Goal: Transaction & Acquisition: Purchase product/service

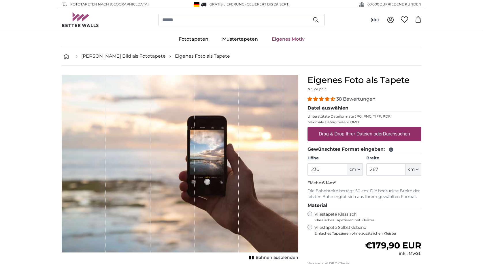
type input "230"
click at [382, 172] on input "267" at bounding box center [385, 169] width 39 height 12
type input "2"
type input "200"
click at [395, 134] on u "Durchsuchen" at bounding box center [396, 133] width 27 height 5
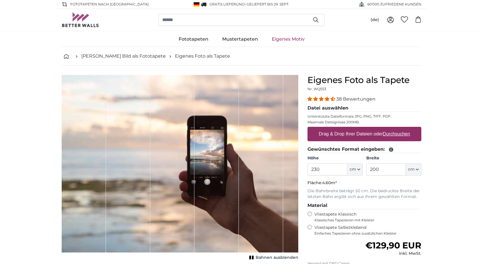
click at [395, 129] on input "Drag & Drop Ihrer Dateien oder Durchsuchen" at bounding box center [365, 128] width 114 height 2
type input "**********"
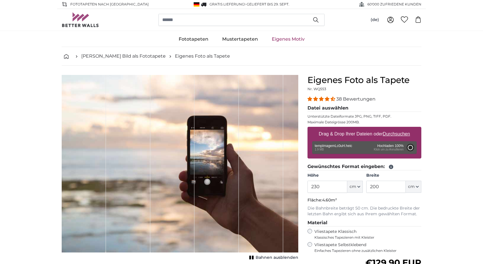
type input "200"
type input "300"
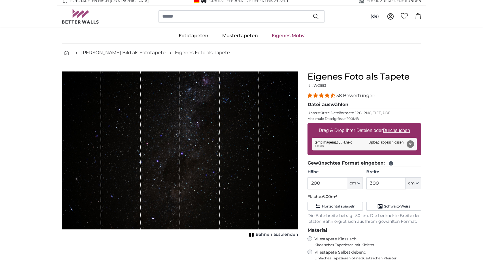
scroll to position [12, 0]
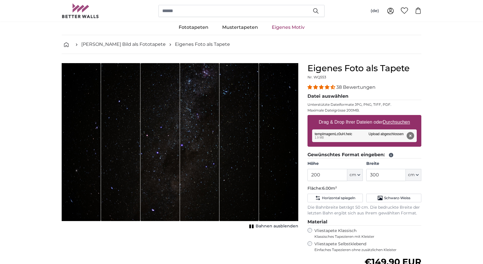
click at [266, 226] on span "Bahnen ausblenden" at bounding box center [277, 226] width 43 height 6
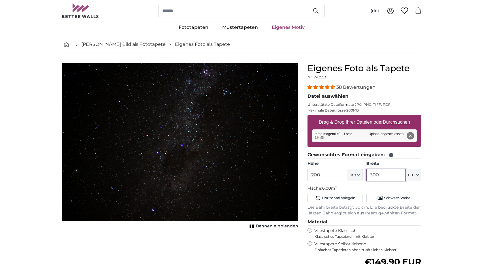
click at [381, 177] on input "300" at bounding box center [385, 175] width 39 height 12
click at [321, 175] on input "200" at bounding box center [327, 175] width 39 height 12
type input "2"
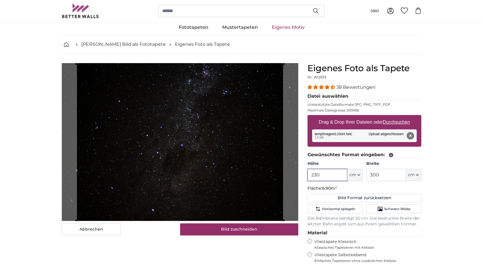
type input "230"
click at [378, 176] on input "300" at bounding box center [385, 175] width 39 height 12
type input "3"
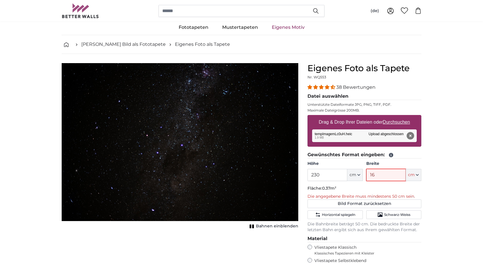
type input "160"
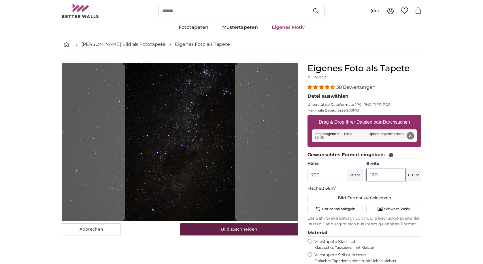
type input "160"
click at [259, 231] on button "Bild zuschneiden" at bounding box center [239, 229] width 118 height 12
